Goal: Transaction & Acquisition: Purchase product/service

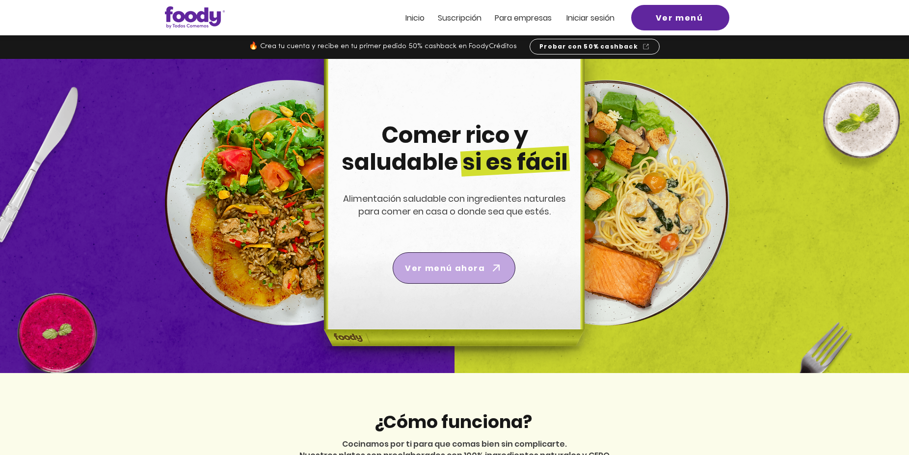
click at [486, 272] on span "Ver menú ahora" at bounding box center [454, 267] width 119 height 27
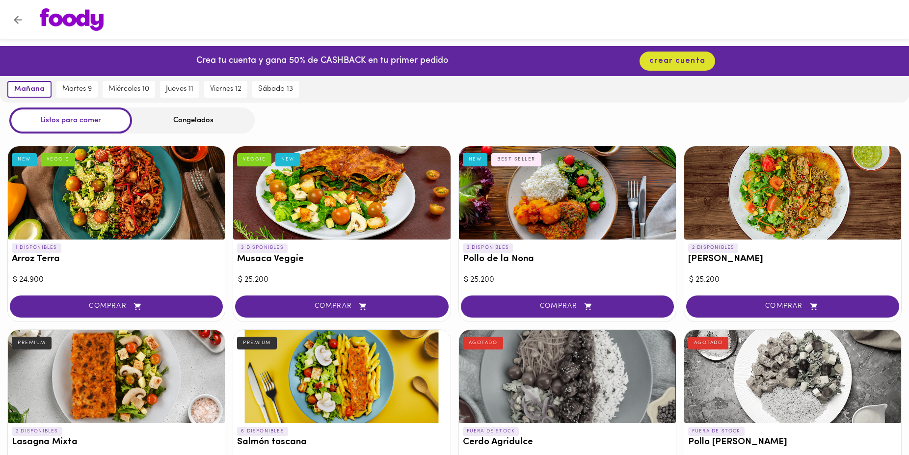
click at [97, 226] on div at bounding box center [116, 192] width 217 height 93
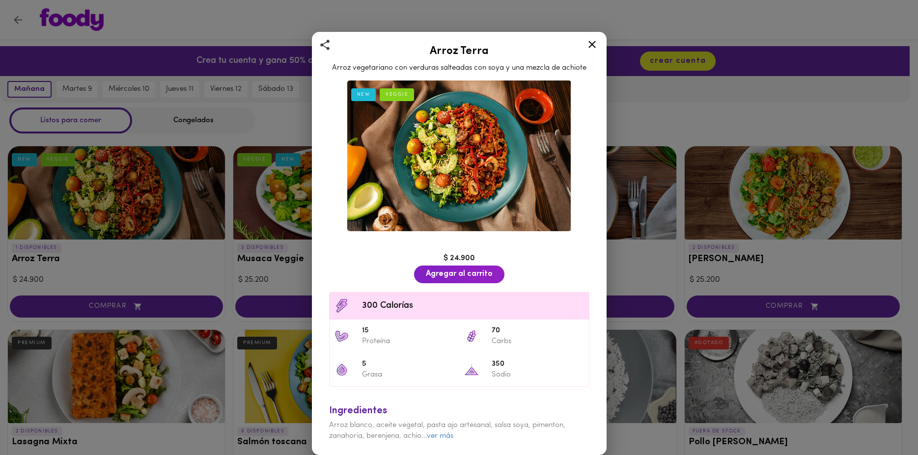
click at [201, 239] on div "Arroz Terra Arroz vegetariano con verduras salteadas con soya y una mezcla de a…" at bounding box center [459, 227] width 918 height 455
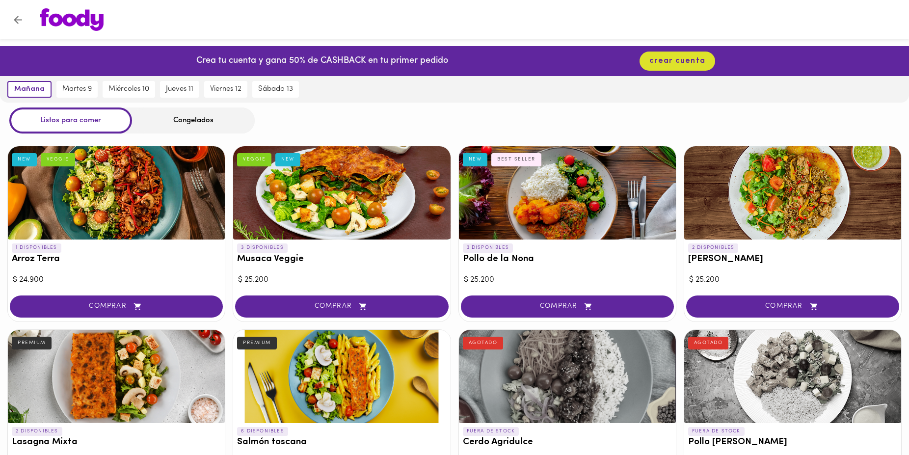
click at [160, 185] on div at bounding box center [116, 192] width 217 height 93
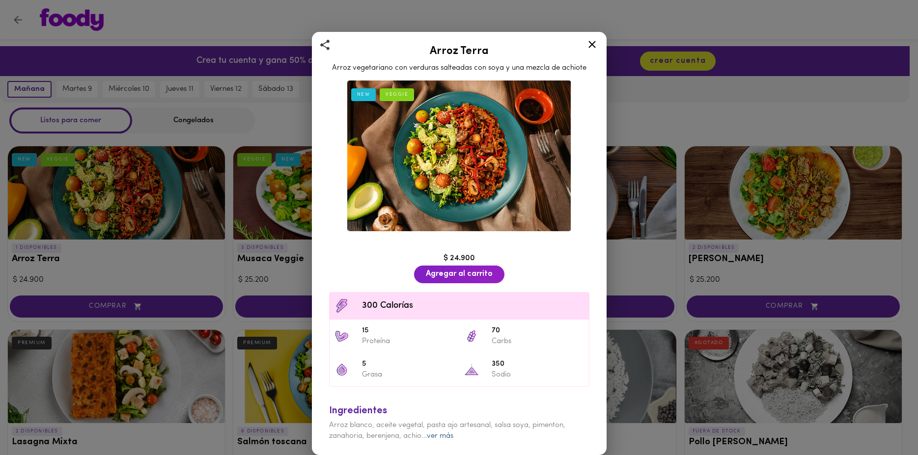
click at [442, 439] on link "ver más" at bounding box center [440, 435] width 27 height 7
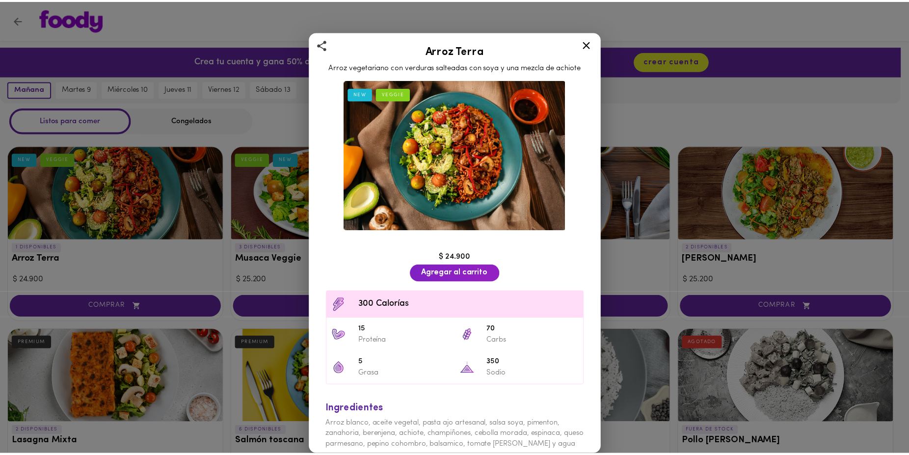
scroll to position [4, 0]
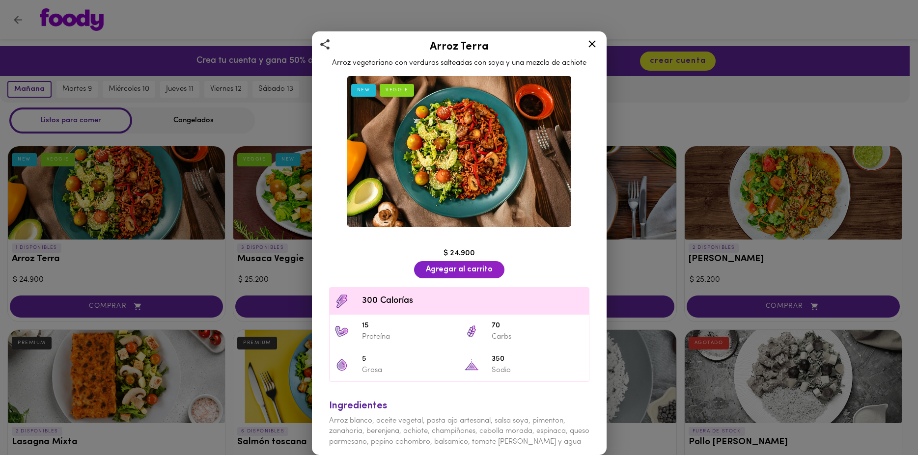
click at [673, 140] on div "Arroz Terra Arroz vegetariano con verduras salteadas con soya y una mezcla de a…" at bounding box center [459, 227] width 918 height 455
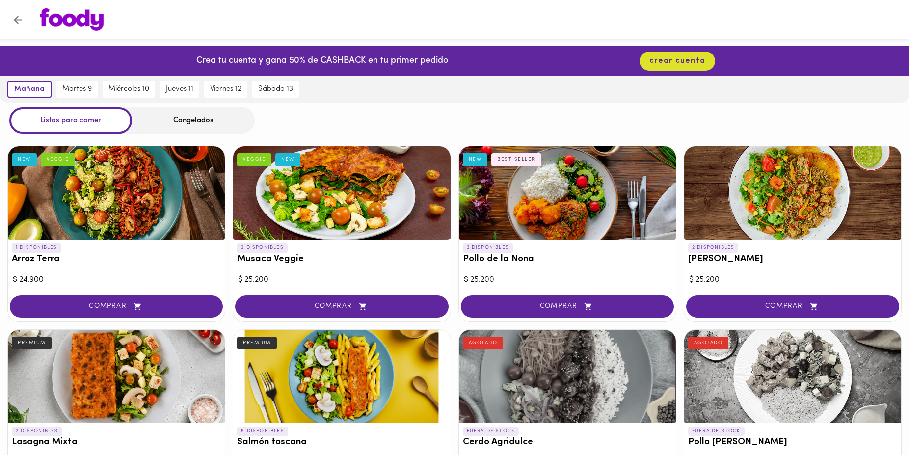
click at [19, 20] on icon "Volver" at bounding box center [18, 20] width 8 height 8
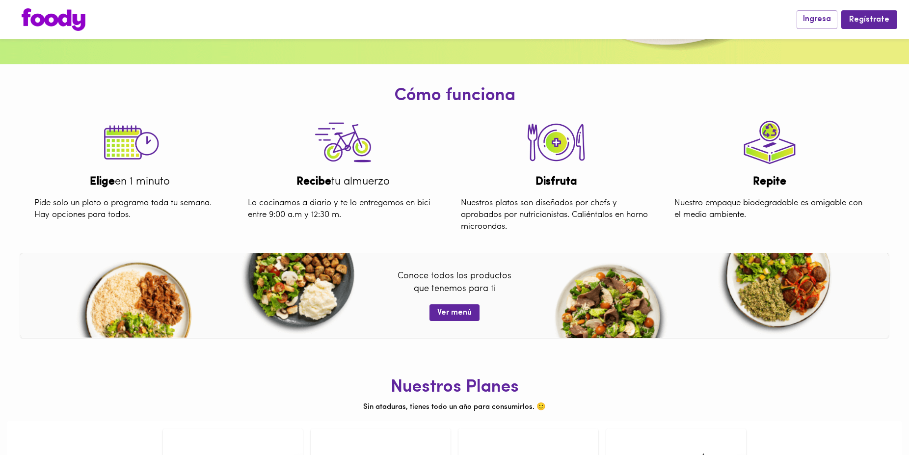
scroll to position [18, 0]
